Goal: Task Accomplishment & Management: Manage account settings

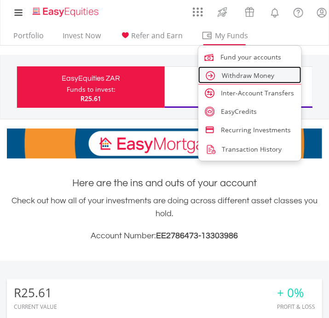
click at [236, 73] on span "Withdraw Money" at bounding box center [248, 75] width 53 height 9
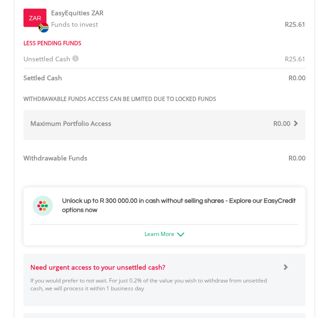
scroll to position [280, 0]
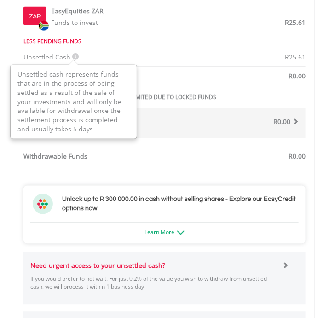
click at [75, 57] on icon at bounding box center [75, 56] width 6 height 6
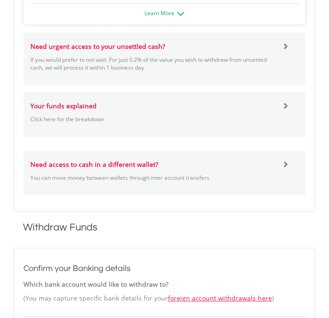
scroll to position [500, 0]
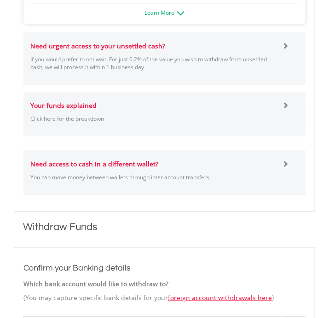
click at [282, 102] on span at bounding box center [285, 105] width 6 height 6
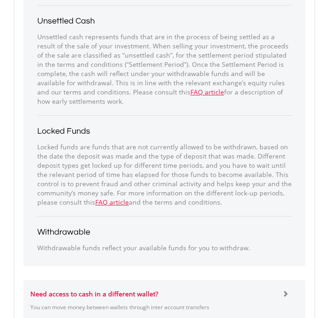
scroll to position [650, 0]
